Goal: Task Accomplishment & Management: Manage account settings

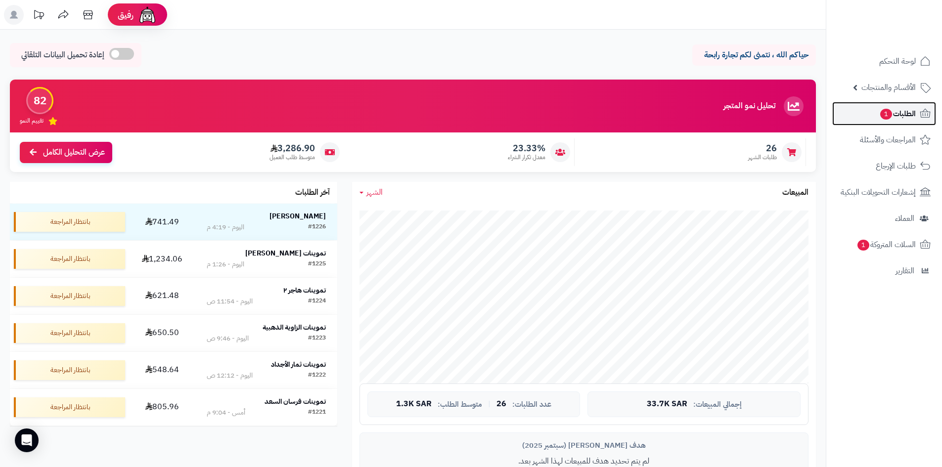
click at [887, 121] on link "الطلبات 1" at bounding box center [884, 114] width 104 height 24
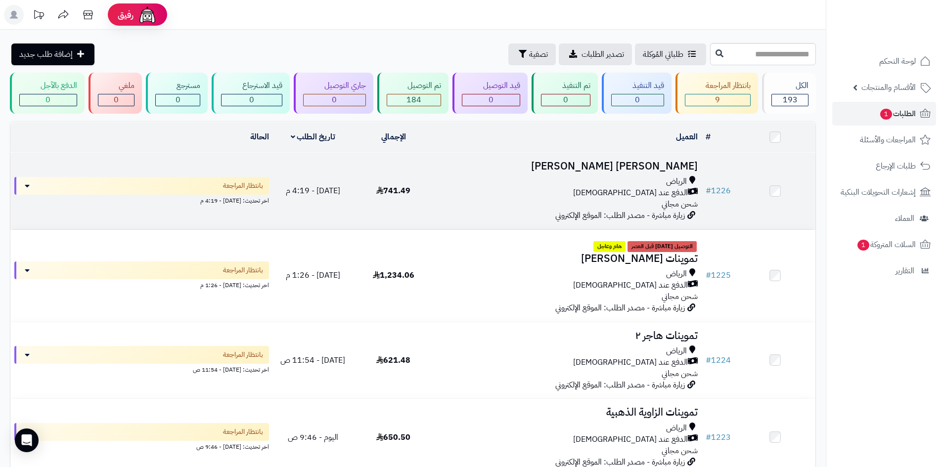
click at [333, 208] on td "اليوم - 4:19 م" at bounding box center [313, 191] width 81 height 77
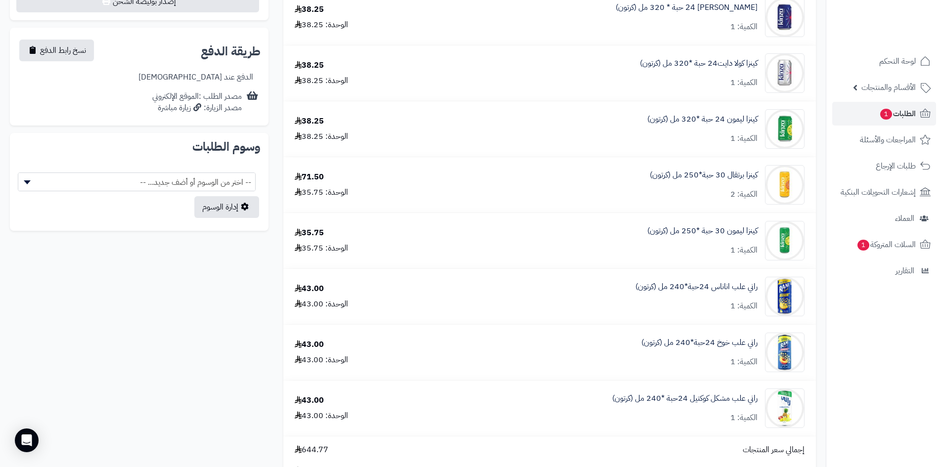
scroll to position [544, 0]
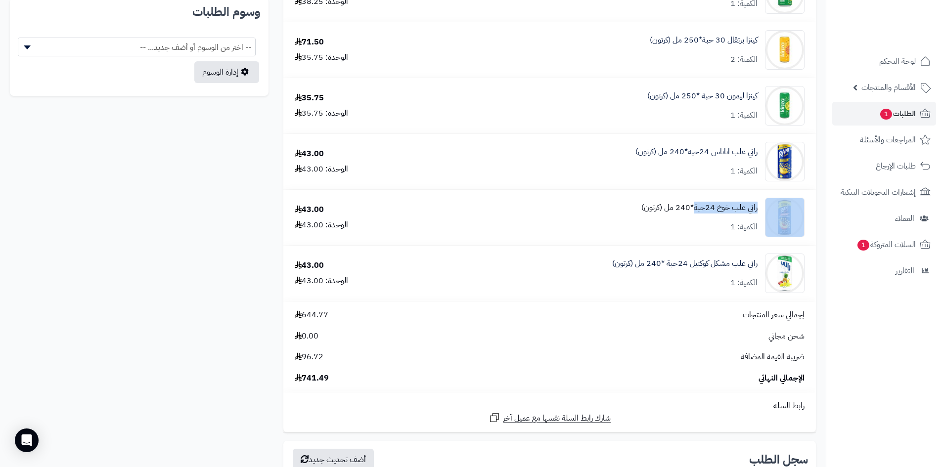
drag, startPoint x: 764, startPoint y: 205, endPoint x: 696, endPoint y: 213, distance: 68.2
copy div "راني علب خوخ 24حبة"
drag, startPoint x: 762, startPoint y: 149, endPoint x: 713, endPoint y: 151, distance: 48.5
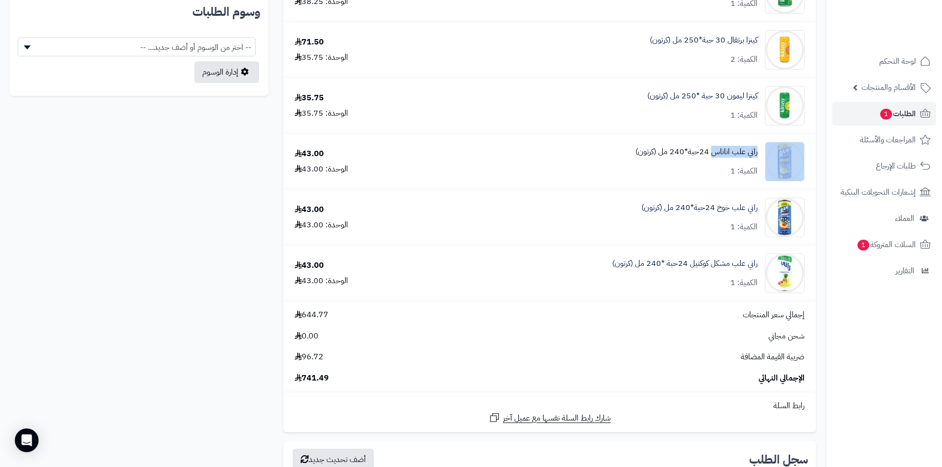
copy div "راني علب اناناس"
drag, startPoint x: 761, startPoint y: 263, endPoint x: 690, endPoint y: 263, distance: 71.2
copy div "راني علب مشكل كوكتيل"
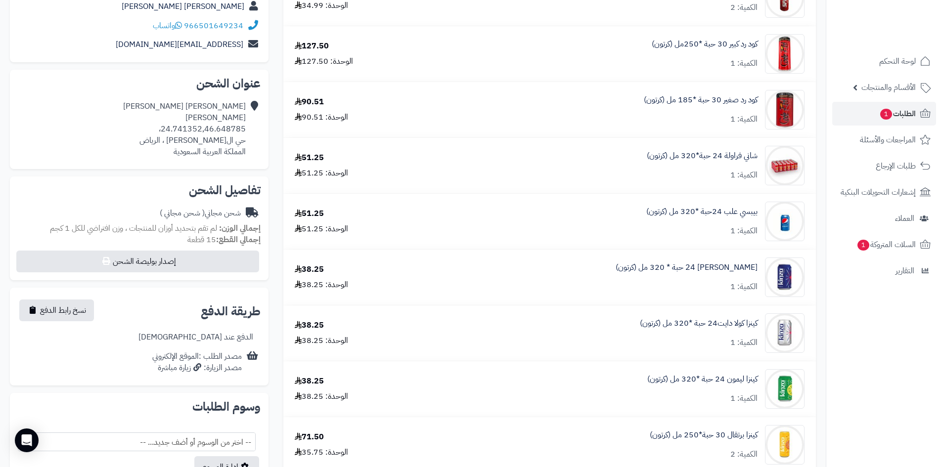
scroll to position [148, 0]
drag, startPoint x: 760, startPoint y: 154, endPoint x: 726, endPoint y: 158, distance: 33.9
copy link "شاني فراولة"
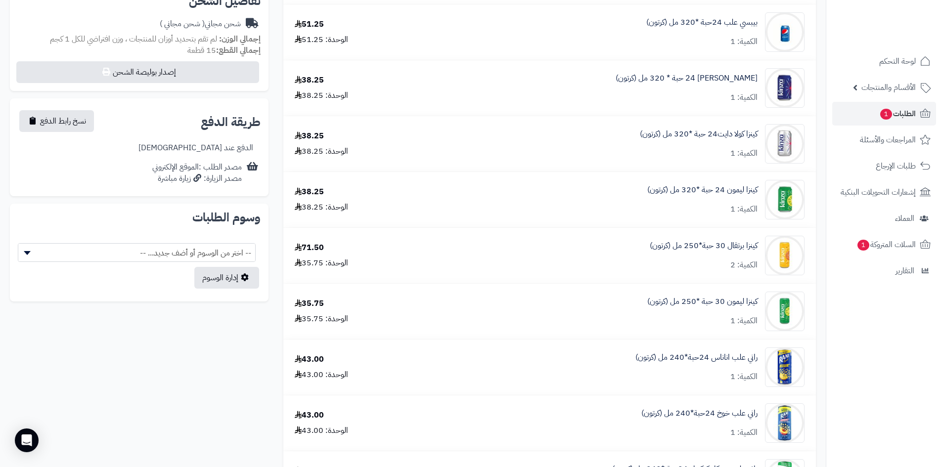
scroll to position [396, 0]
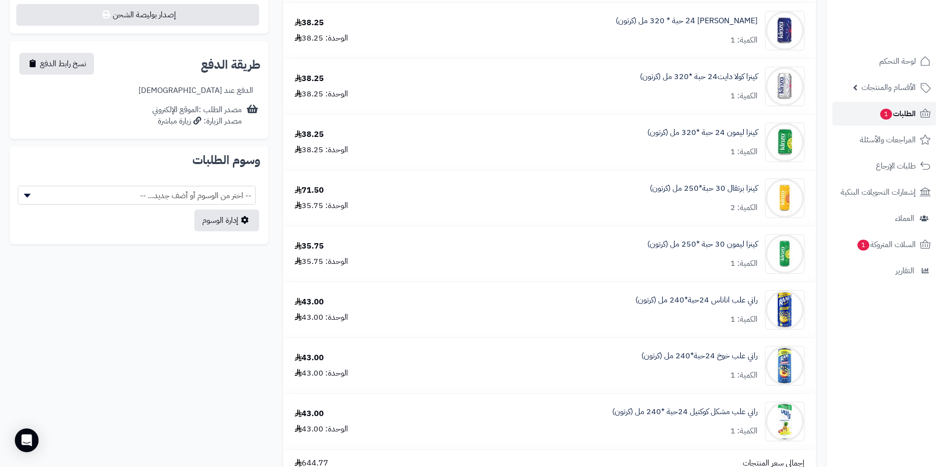
click at [904, 112] on span "الطلبات 1" at bounding box center [897, 114] width 37 height 14
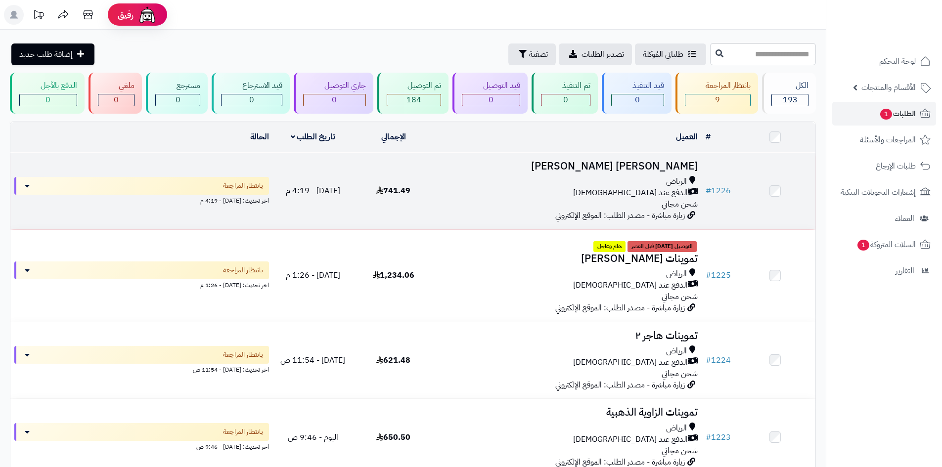
click at [508, 188] on div "الدفع عند الاستلام" at bounding box center [568, 192] width 260 height 11
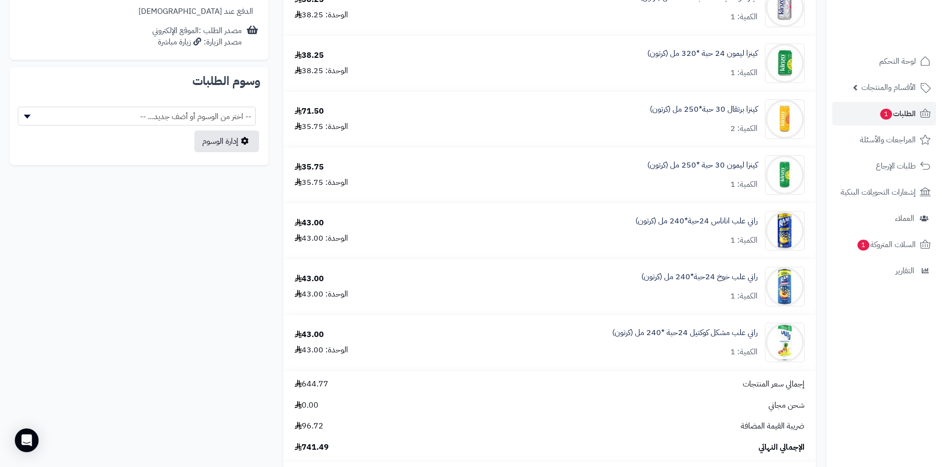
scroll to position [544, 0]
